Goal: Use online tool/utility: Utilize a website feature to perform a specific function

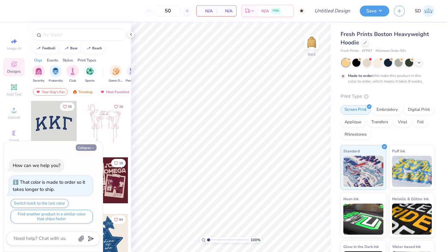
click at [92, 147] on icon "button" at bounding box center [93, 148] width 4 height 4
type textarea "x"
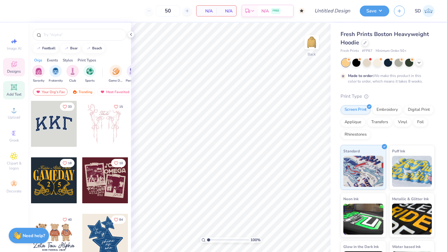
click at [14, 88] on icon at bounding box center [13, 87] width 5 height 5
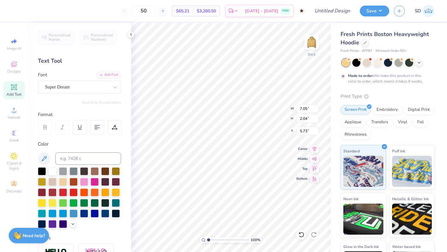
scroll to position [2, 0]
type textarea "E N J O G"
type input "0.50"
click at [9, 63] on div "Designs" at bounding box center [14, 67] width 22 height 18
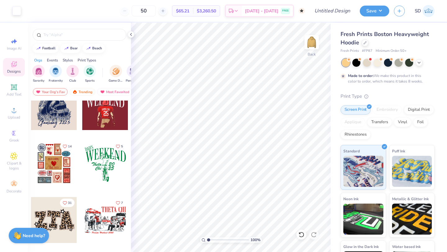
scroll to position [939, 0]
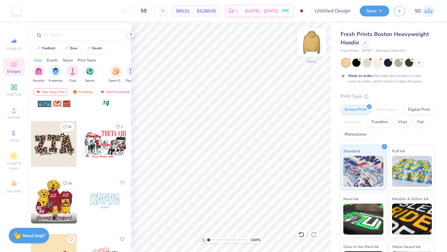
click at [311, 40] on img at bounding box center [311, 42] width 25 height 25
click at [12, 41] on icon at bounding box center [12, 41] width 3 height 3
select select "4"
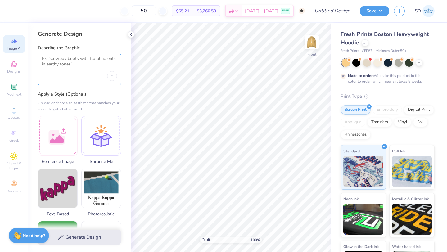
click at [65, 64] on textarea at bounding box center [79, 64] width 75 height 16
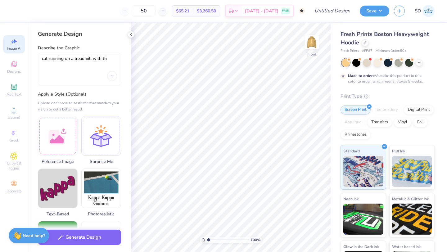
drag, startPoint x: 112, startPoint y: 56, endPoint x: 77, endPoint y: 60, distance: 35.3
click at [77, 60] on div "cat running on a treadmill with th" at bounding box center [79, 69] width 83 height 31
click at [76, 57] on body "50 $65.21 Per Item $3,260.50 Total Est. Delivery Oct 19 - 22 FREE Design Title …" at bounding box center [223, 126] width 447 height 252
drag, startPoint x: 74, startPoint y: 58, endPoint x: 116, endPoint y: 53, distance: 42.5
click at [115, 56] on textarea "cat running on a treadmill with th" at bounding box center [79, 64] width 75 height 16
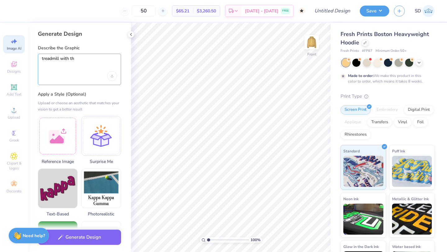
drag, startPoint x: 80, startPoint y: 60, endPoint x: 7, endPoint y: 55, distance: 72.7
click at [7, 55] on div "50 $65.21 Per Item $3,260.50 Total Est. Delivery Oct 19 - 22 FREE Design Title …" at bounding box center [223, 126] width 447 height 252
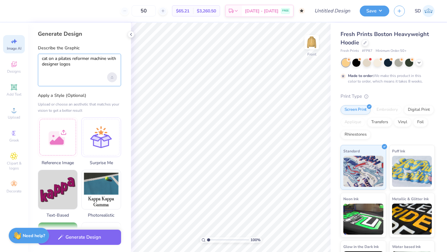
type textarea "cat on a pilates reformer machine with designer logos"
click at [113, 78] on div "Upload image" at bounding box center [112, 77] width 10 height 10
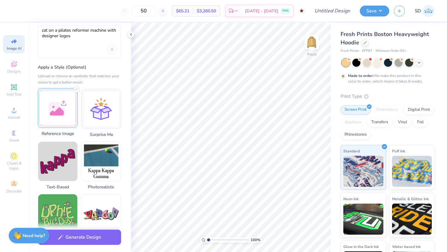
scroll to position [30, 0]
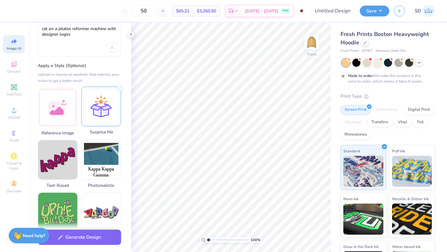
click at [100, 109] on div at bounding box center [101, 107] width 40 height 40
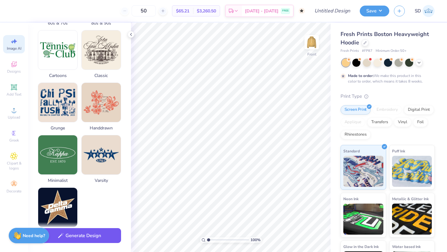
click at [97, 231] on button "Generate Design" at bounding box center [79, 235] width 83 height 15
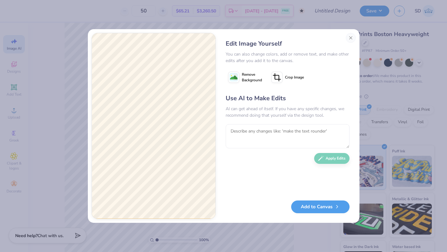
click at [252, 74] on span "Remove Background" at bounding box center [252, 77] width 20 height 11
